Goal: Use online tool/utility: Utilize a website feature to perform a specific function

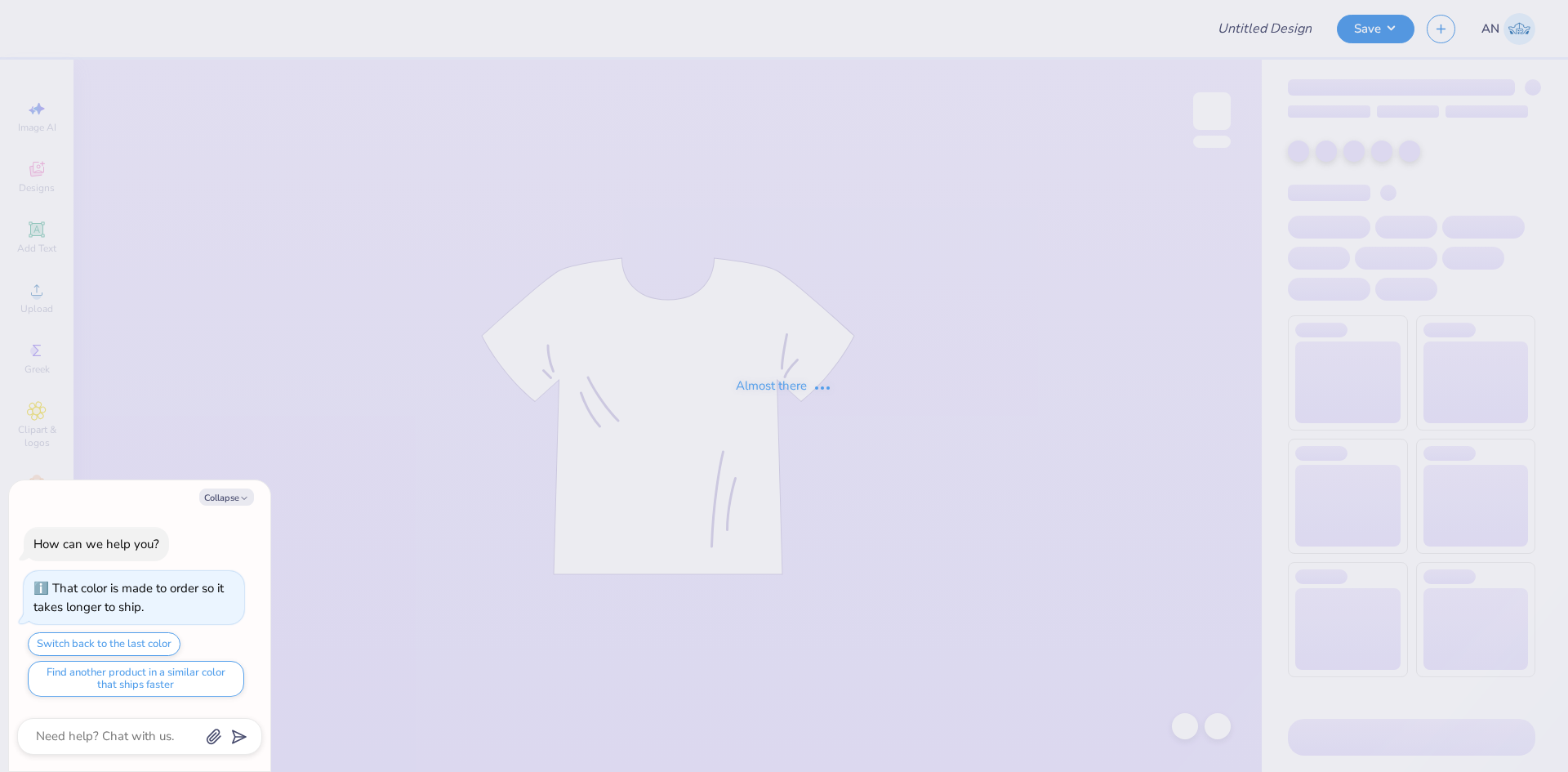
type textarea "x"
type input "FPS239786"
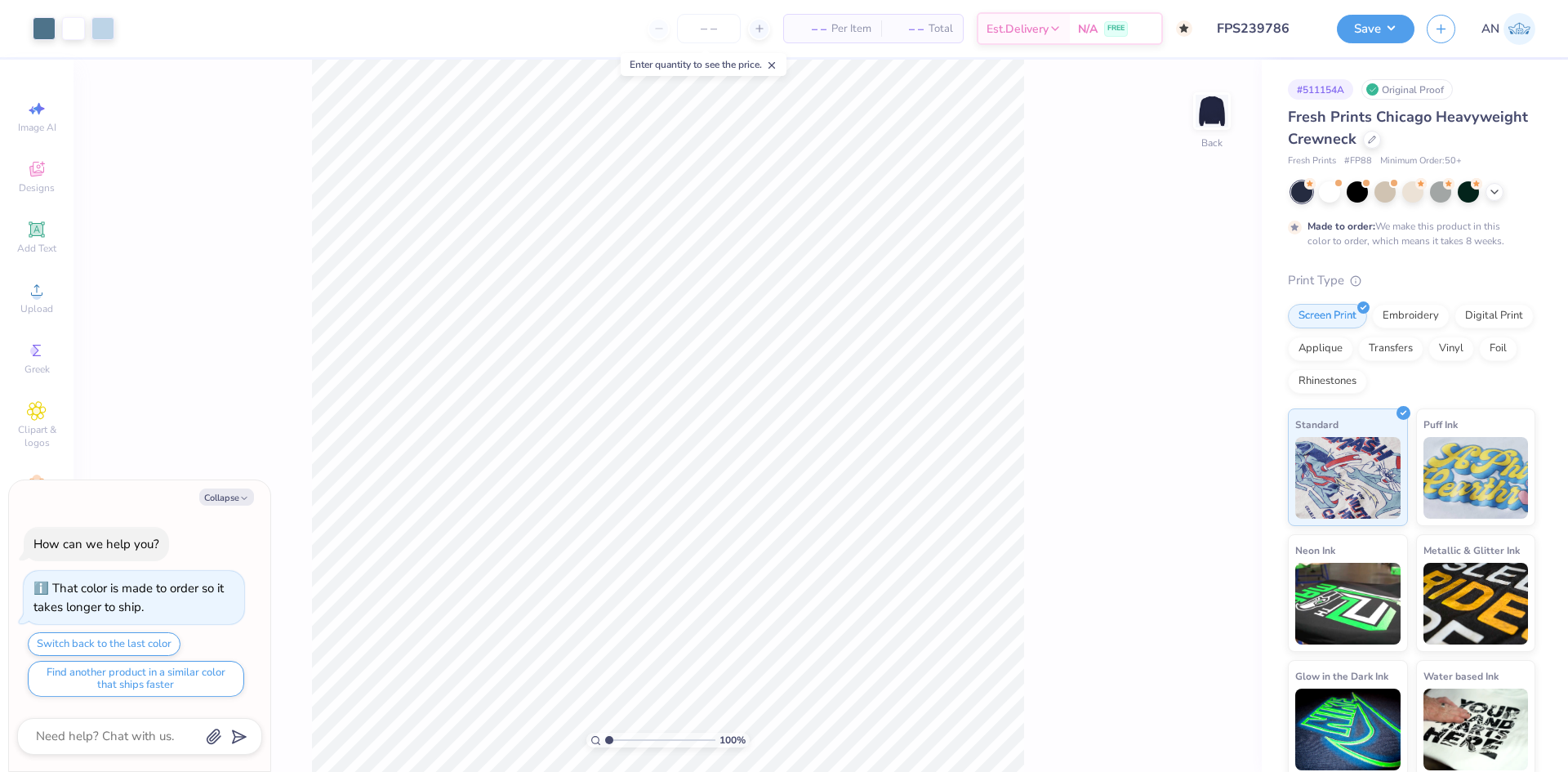
type textarea "x"
type input "4.48505384214065"
type textarea "x"
type input "3.00581987268404"
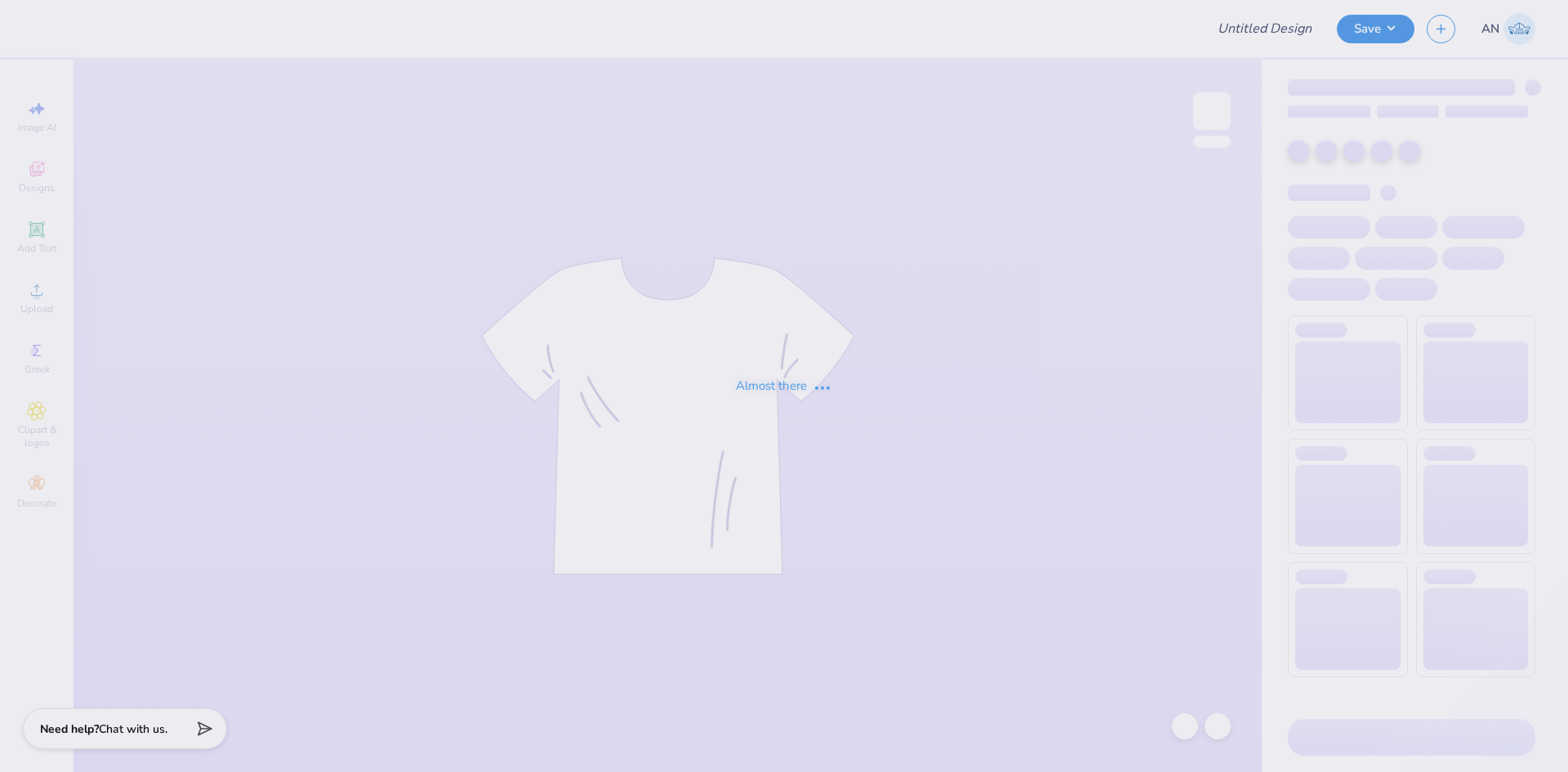
type input "FPS239787"
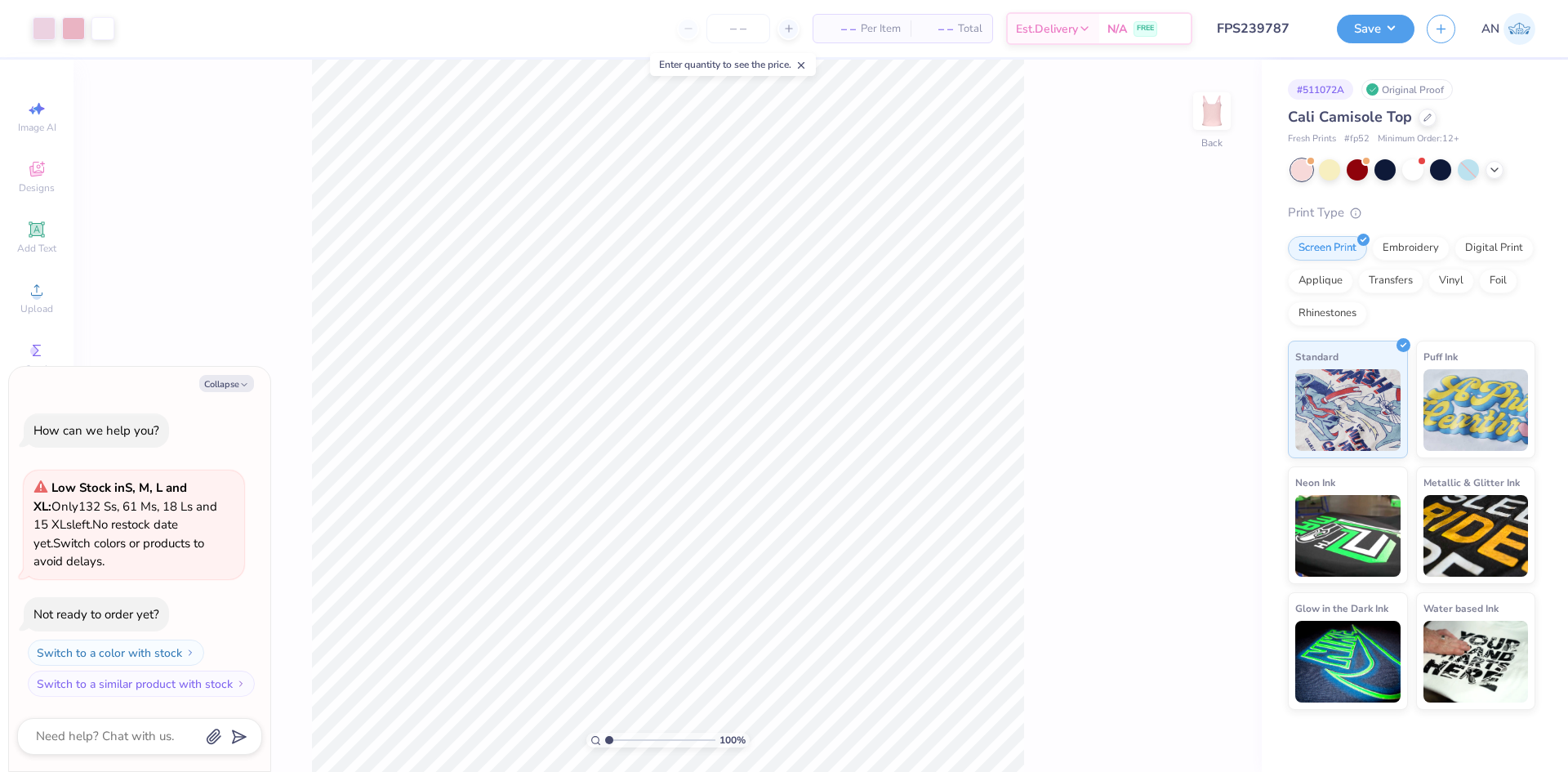
type textarea "x"
click at [604, 14] on div "– – Per Item – – Total Est. Delivery N/A FREE" at bounding box center [660, 28] width 1066 height 57
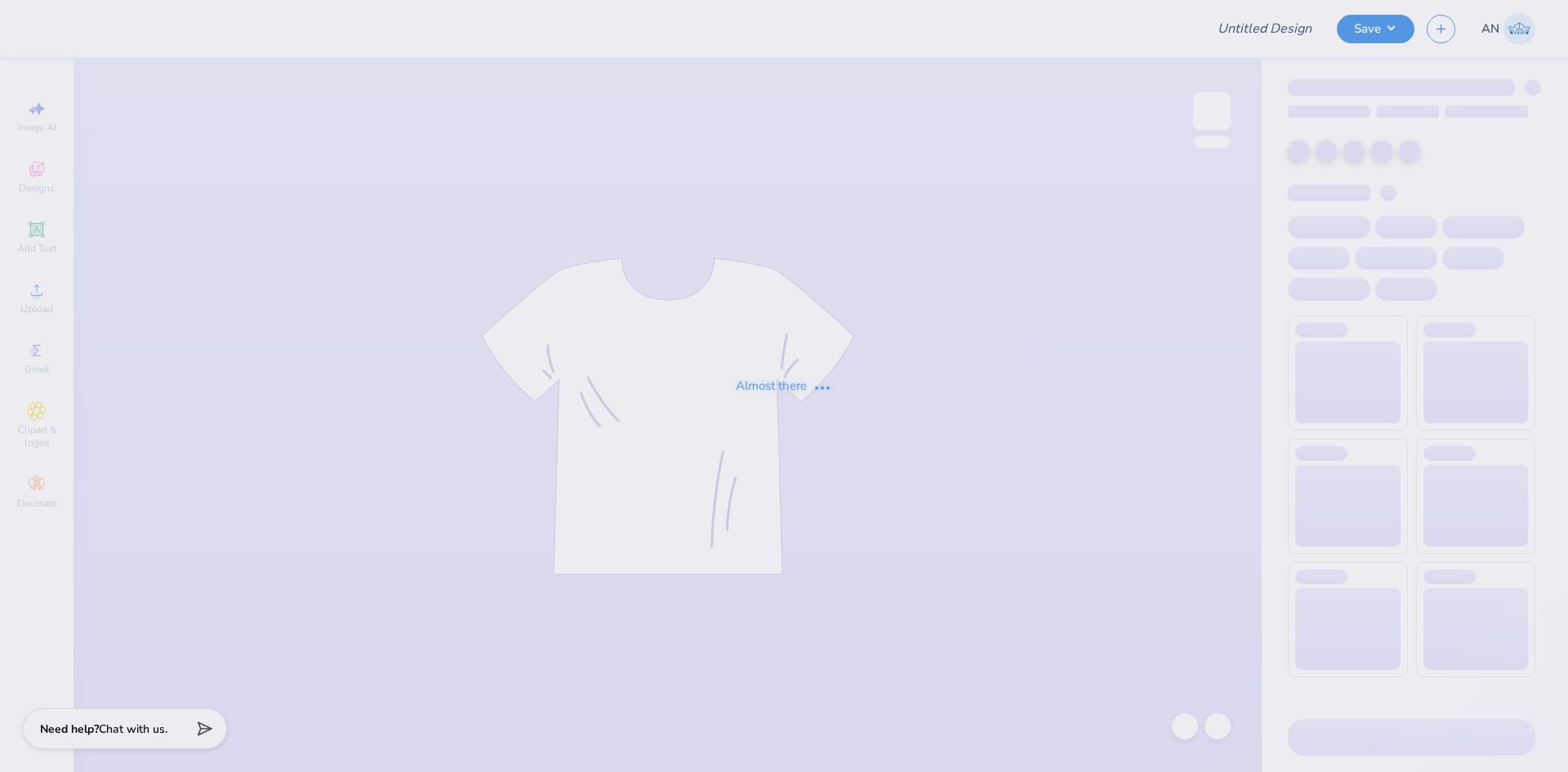
type input "FPS239788"
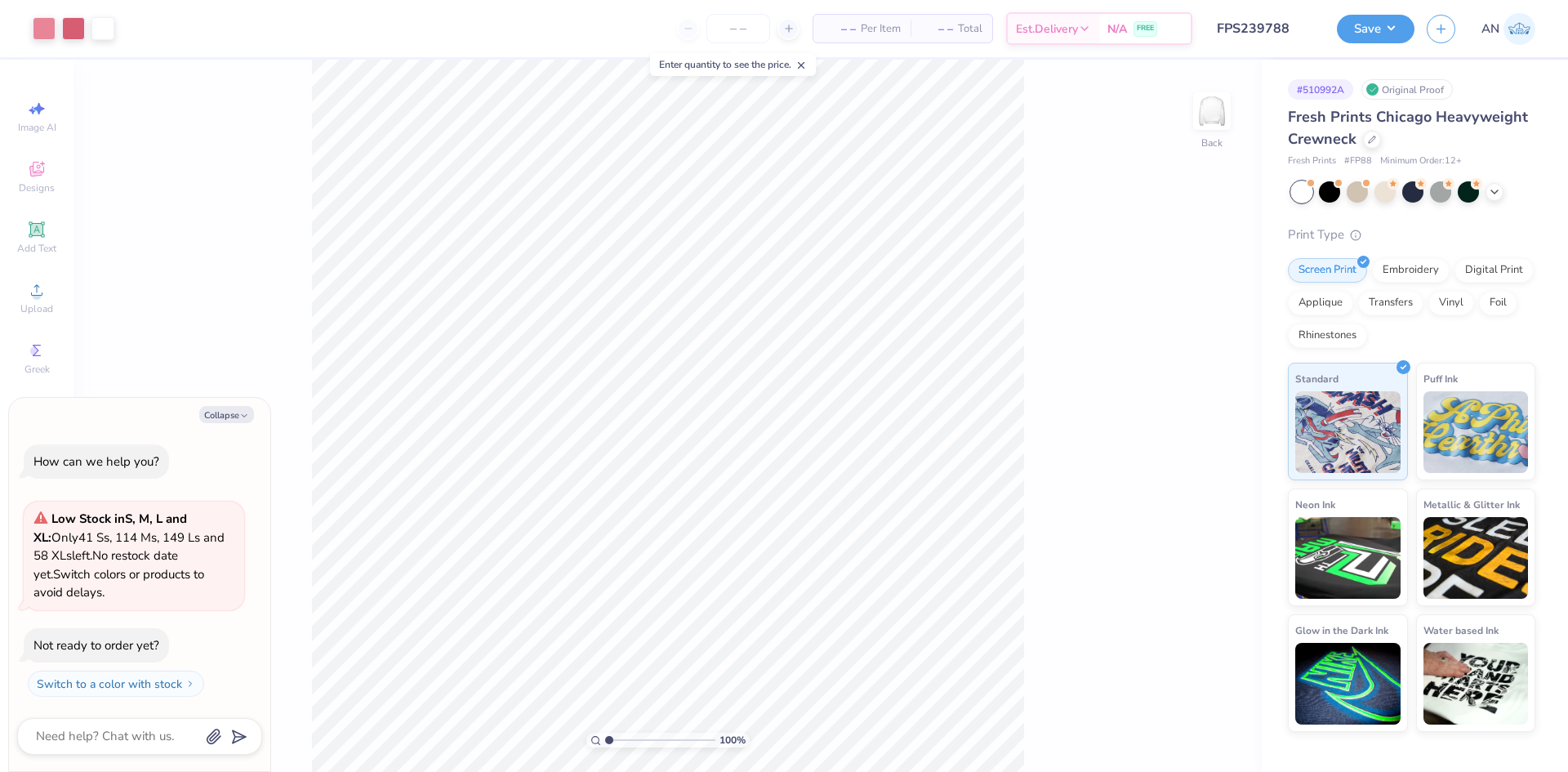
type textarea "x"
type input "3.00581987268404"
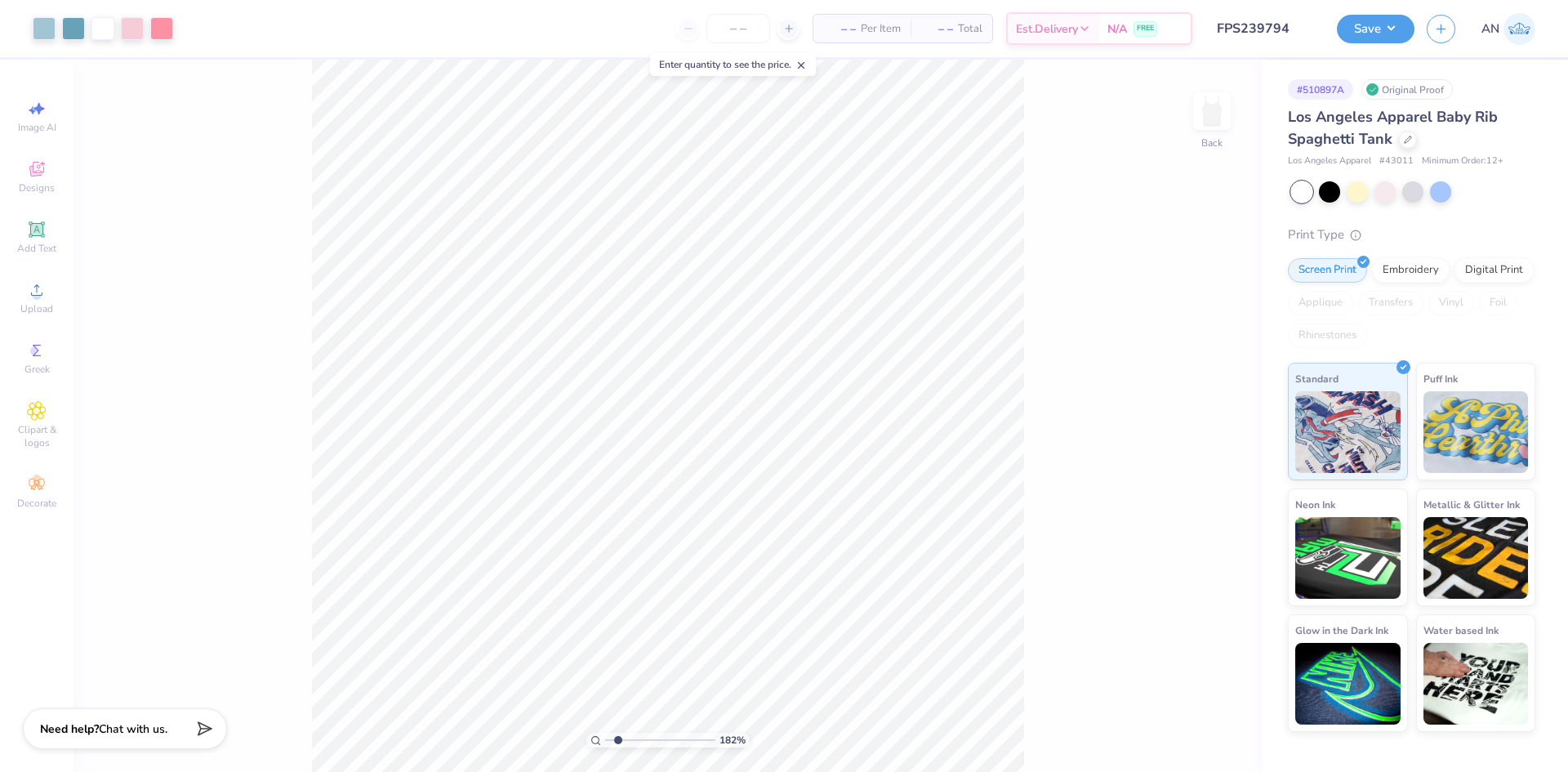
type input "2.46071092039641"
